Goal: Communication & Community: Answer question/provide support

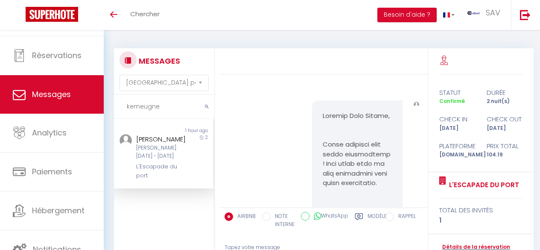
select select "message"
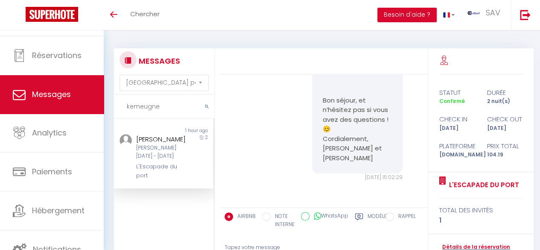
drag, startPoint x: 0, startPoint y: 0, endPoint x: 72, endPoint y: 111, distance: 132.3
click at [72, 111] on div "🟢 Des questions ou besoin d'assistance pour la migration AirBnB? Prenez rdv >>>…" at bounding box center [270, 181] width 540 height 302
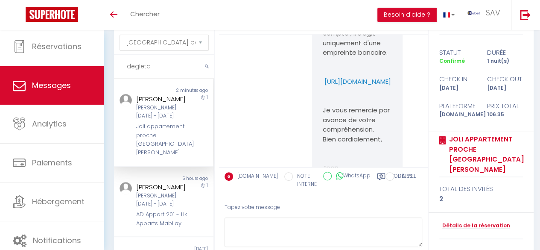
scroll to position [1197, 0]
copy p "[URL][DOMAIN_NAME]"
drag, startPoint x: 336, startPoint y: 142, endPoint x: 321, endPoint y: 123, distance: 24.4
click at [323, 88] on p "[URL][DOMAIN_NAME]" at bounding box center [357, 83] width 69 height 10
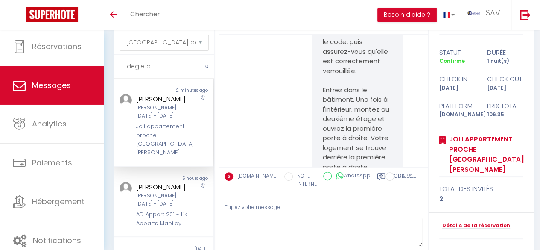
scroll to position [1742, 0]
copy div "[PERSON_NAME]"
drag, startPoint x: 176, startPoint y: 110, endPoint x: 134, endPoint y: 100, distance: 43.2
click at [134, 100] on div "[PERSON_NAME] [PERSON_NAME][DATE] - [DATE] Joli appartement proche [GEOGRAPHIC_…" at bounding box center [160, 125] width 58 height 63
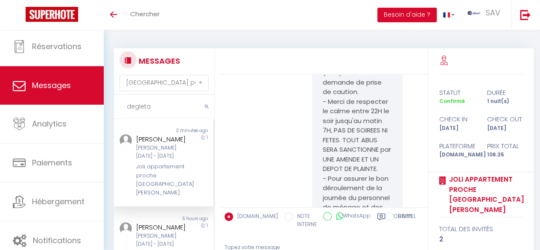
scroll to position [2656, 0]
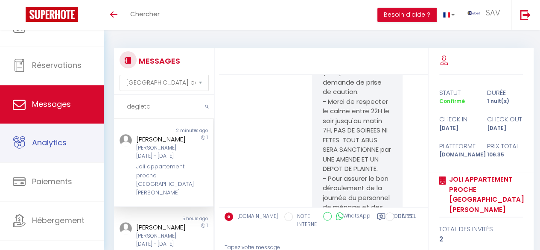
drag, startPoint x: 161, startPoint y: 104, endPoint x: 38, endPoint y: 100, distance: 124.0
click at [38, 100] on div "🟢 Des questions ou besoin d'assistance pour la migration AirBnB? Prenez rdv >>>…" at bounding box center [270, 181] width 540 height 302
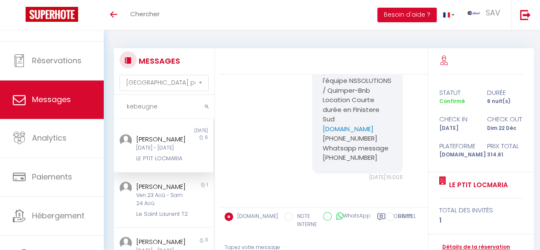
scroll to position [73, 0]
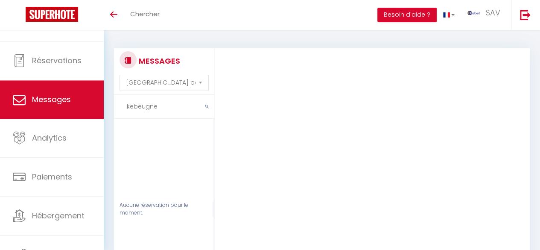
click at [133, 108] on input "kebeugne" at bounding box center [164, 107] width 100 height 24
drag, startPoint x: 171, startPoint y: 107, endPoint x: 100, endPoint y: 100, distance: 70.8
click at [100, 100] on div "🟢 Des questions ou besoin d'assistance pour la migration AirBnB? Prenez rdv >>>…" at bounding box center [270, 181] width 540 height 302
paste input "L'escapade du Port"
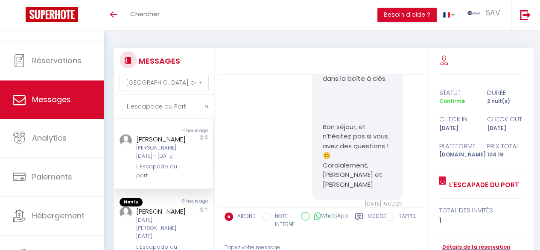
scroll to position [3001, 0]
click at [174, 107] on input "L'escapade du Port" at bounding box center [164, 107] width 100 height 24
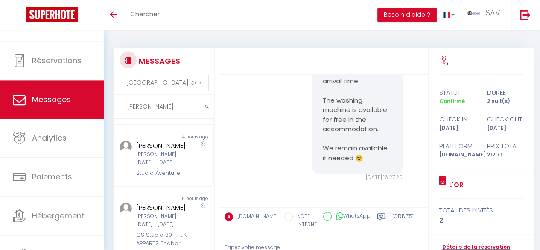
scroll to position [146, 0]
type input "[PERSON_NAME]"
click at [171, 166] on div "[PERSON_NAME][DATE] - [DATE]" at bounding box center [162, 158] width 53 height 16
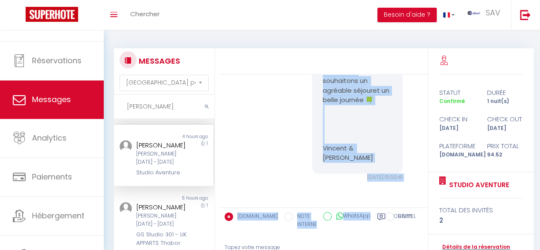
scroll to position [3536, 0]
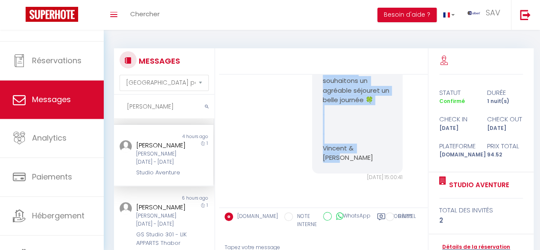
drag, startPoint x: 320, startPoint y: 151, endPoint x: 377, endPoint y: 165, distance: 58.2
copy pre "Loremip Dolorsit, Ametc adi elitseddoeiu t incidi utla etdolor ma aliqu enimadm…"
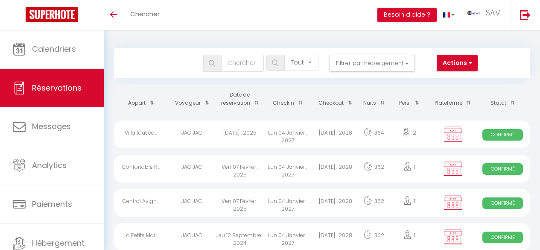
select select "not_cancelled"
